Goal: Transaction & Acquisition: Purchase product/service

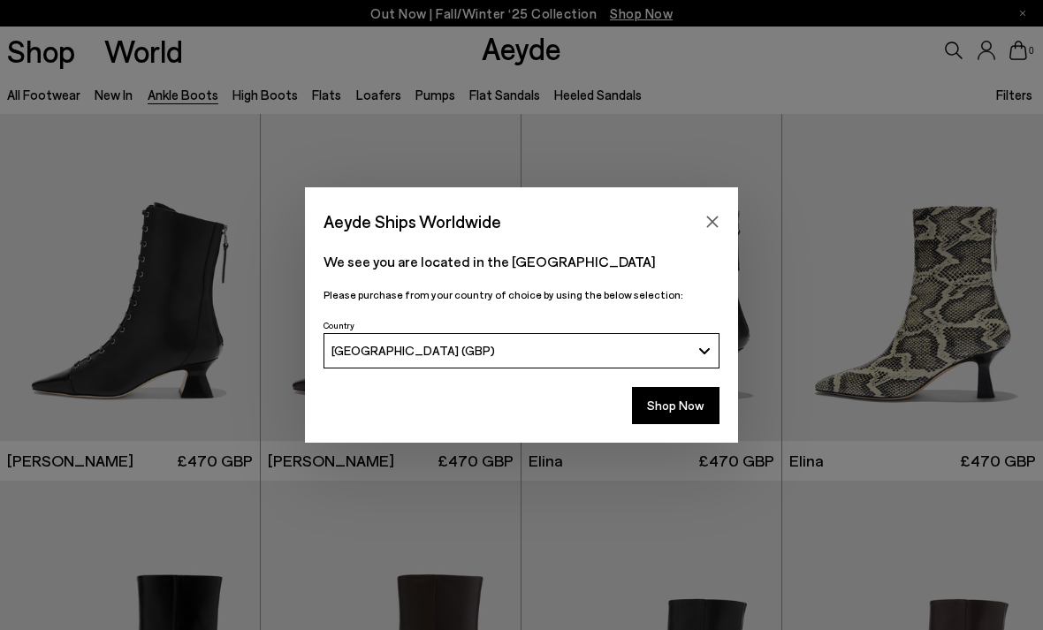
click at [653, 422] on button "Shop Now" at bounding box center [676, 405] width 88 height 37
click at [671, 416] on button "Shop Now" at bounding box center [676, 405] width 88 height 37
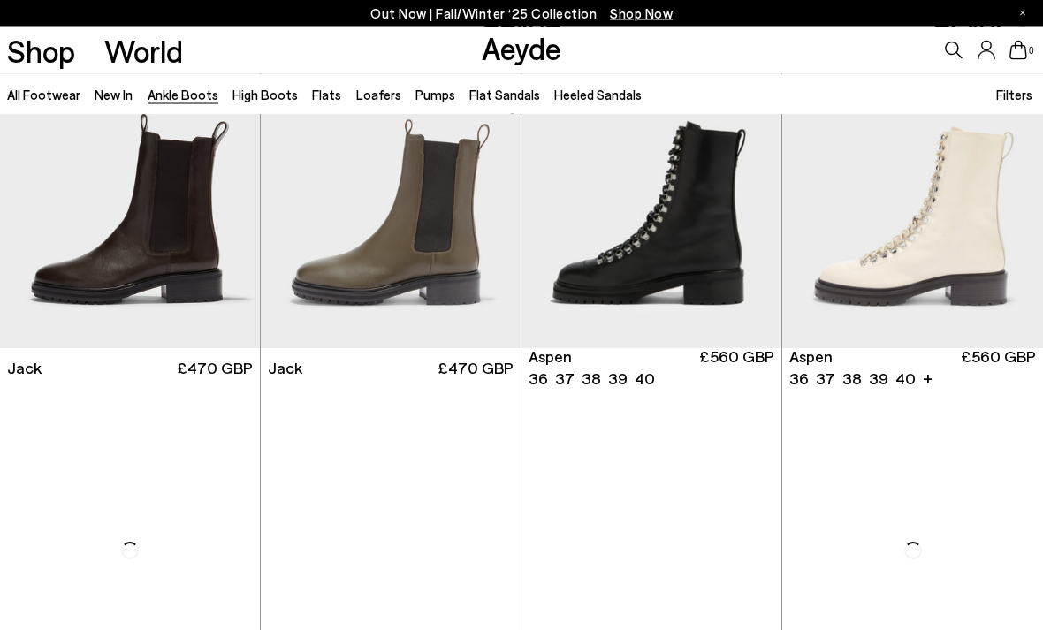
scroll to position [5595, 0]
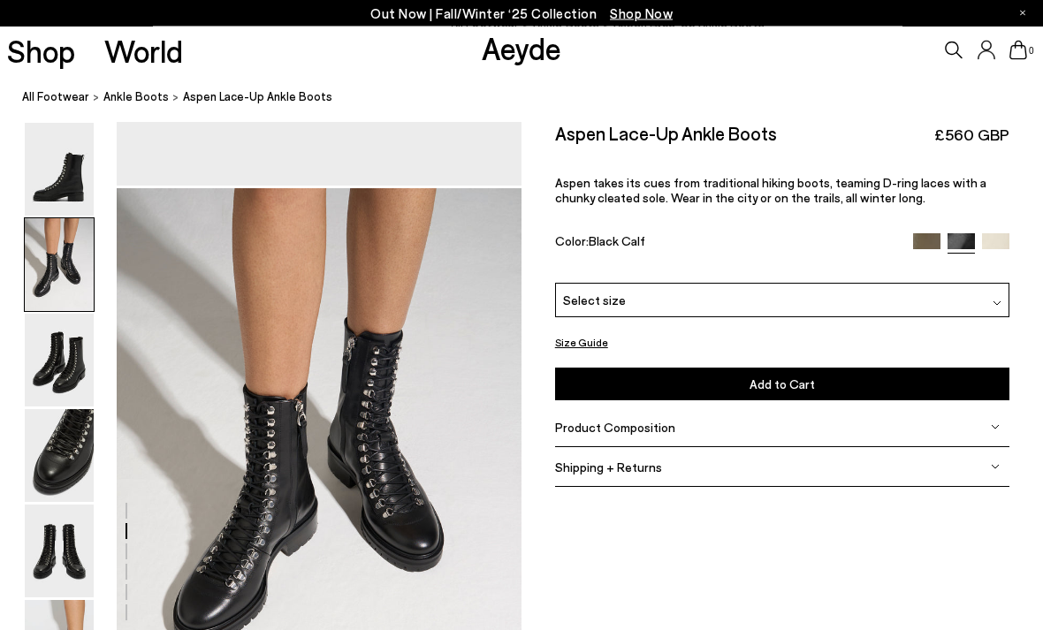
scroll to position [543, 0]
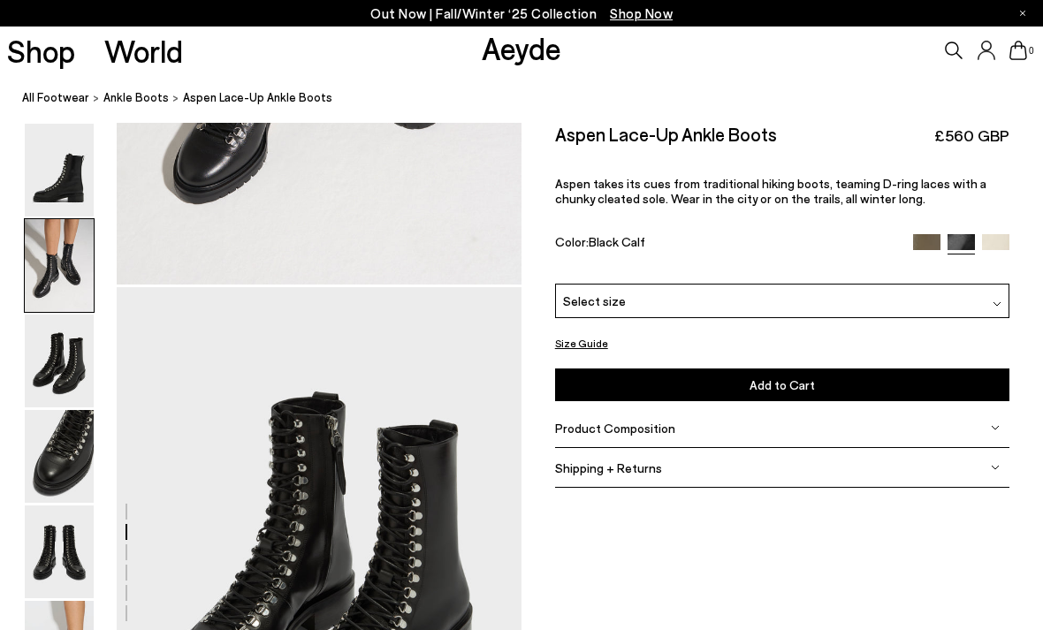
click at [81, 67] on div "Shop World" at bounding box center [91, 51] width 183 height 48
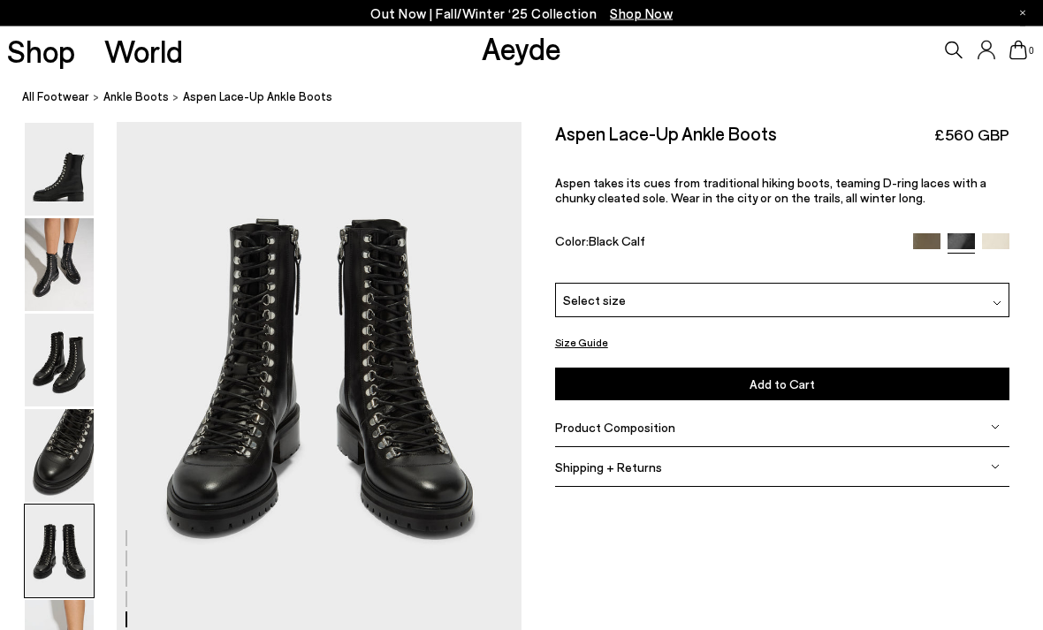
scroll to position [2170, 0]
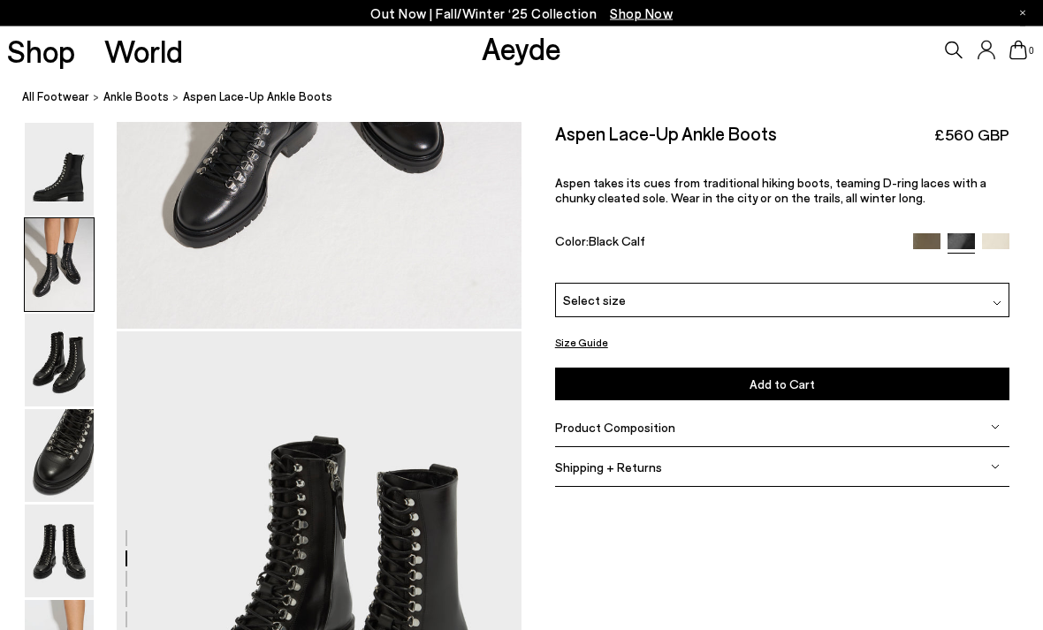
click at [70, 476] on img at bounding box center [59, 456] width 69 height 93
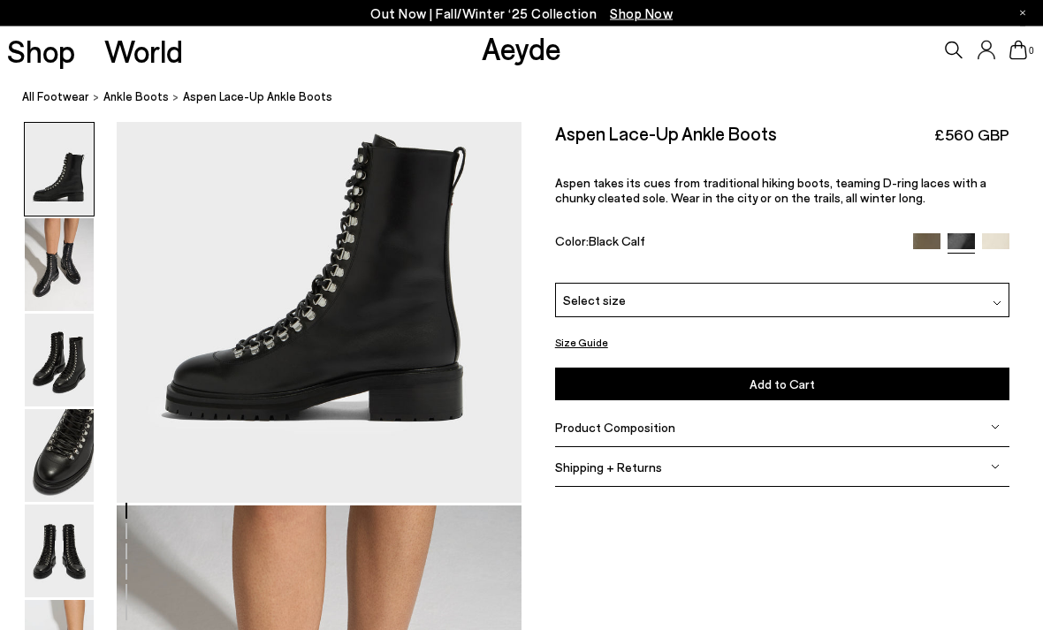
scroll to position [152, 0]
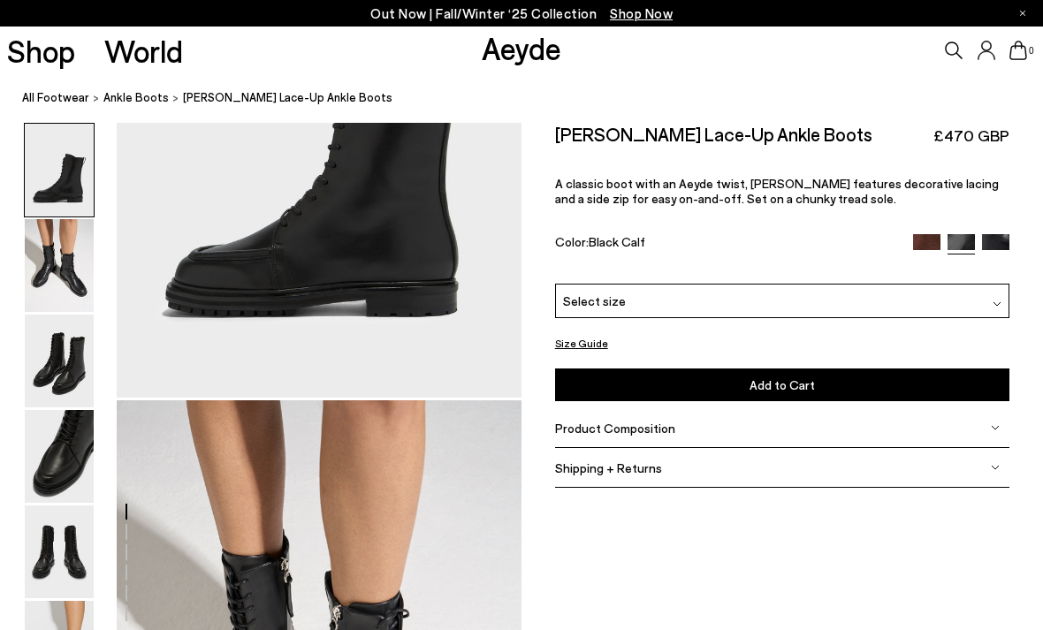
scroll to position [543, 0]
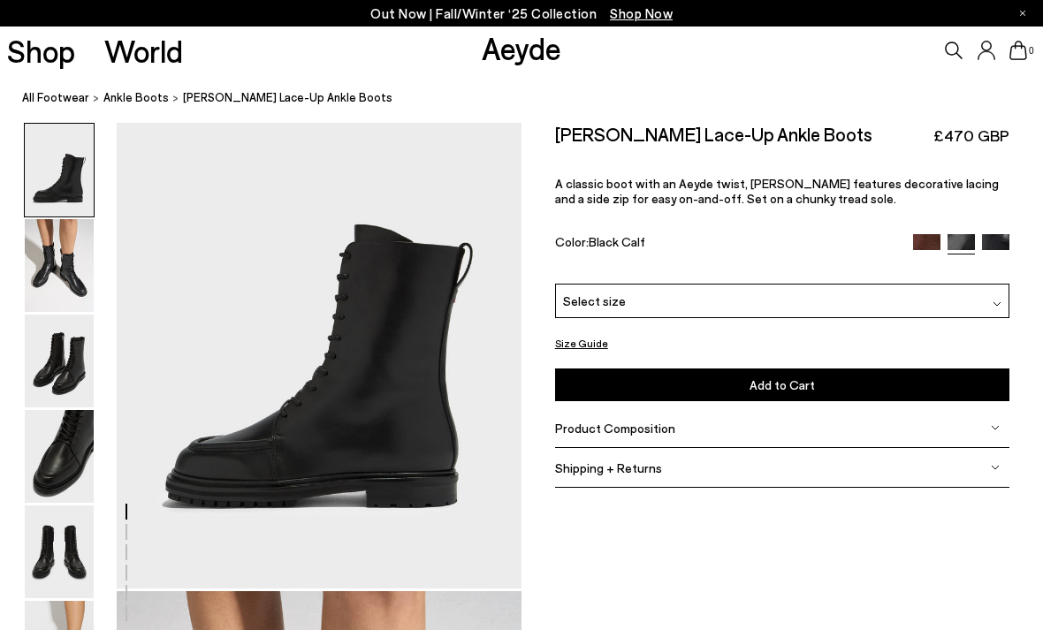
scroll to position [0, 0]
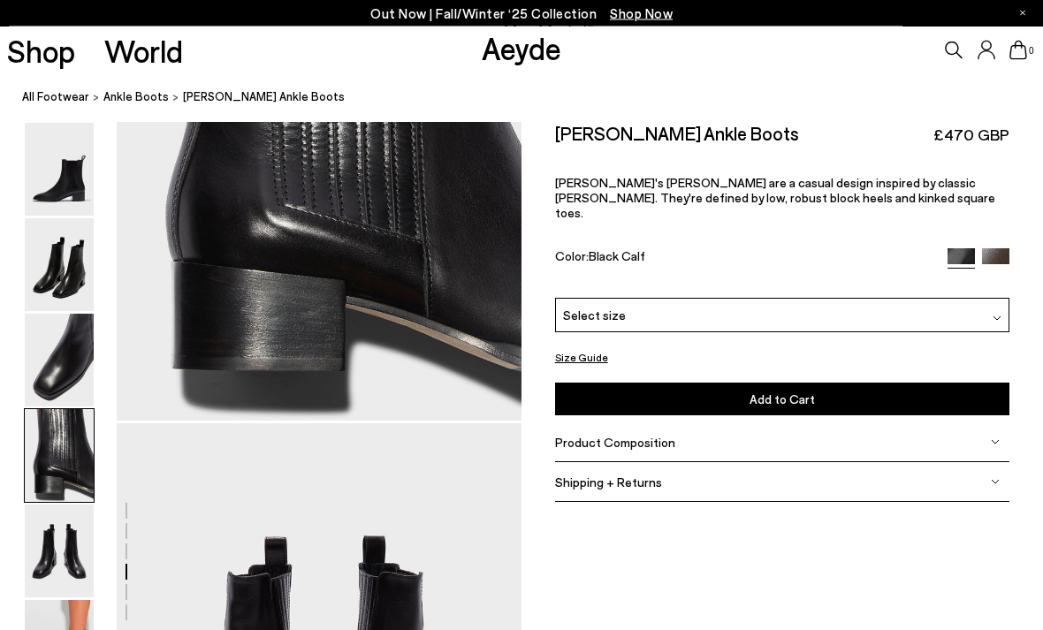
scroll to position [1814, 0]
